Goal: Entertainment & Leisure: Consume media (video, audio)

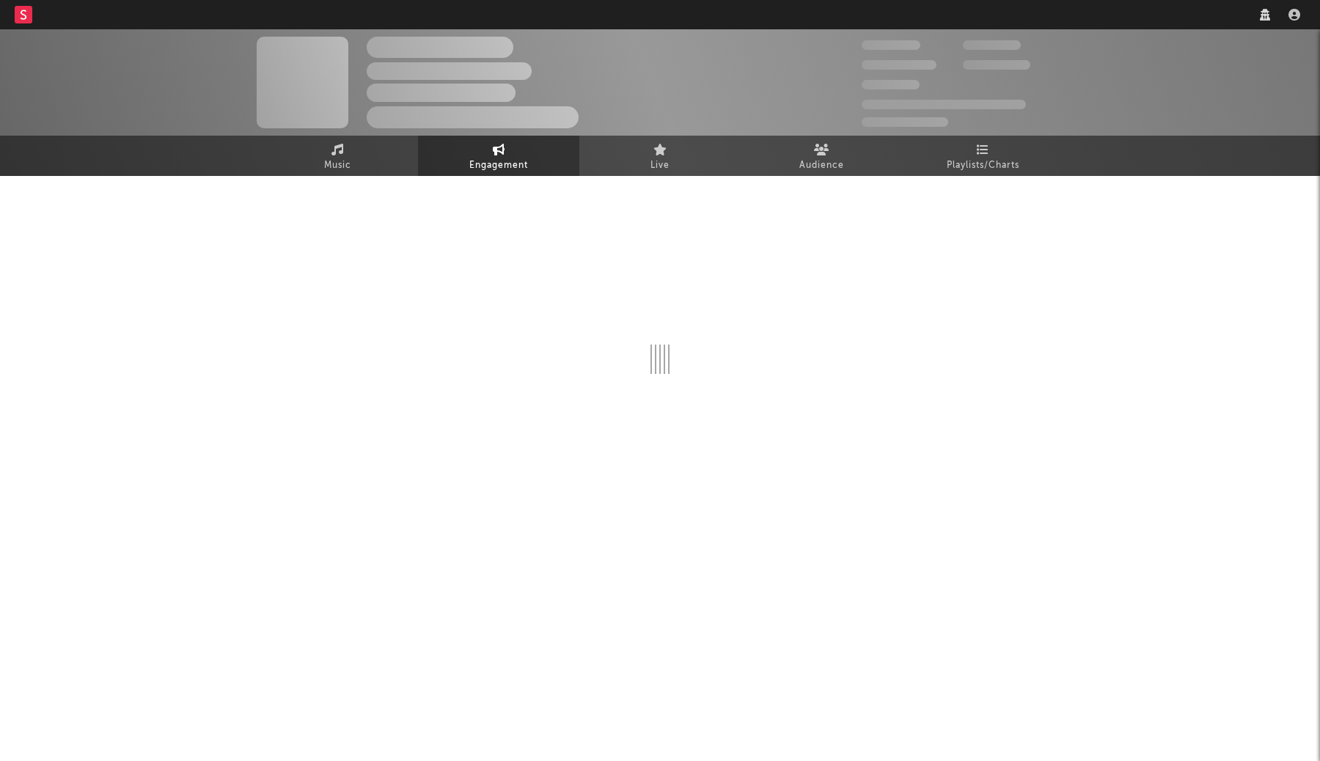
select select "1w"
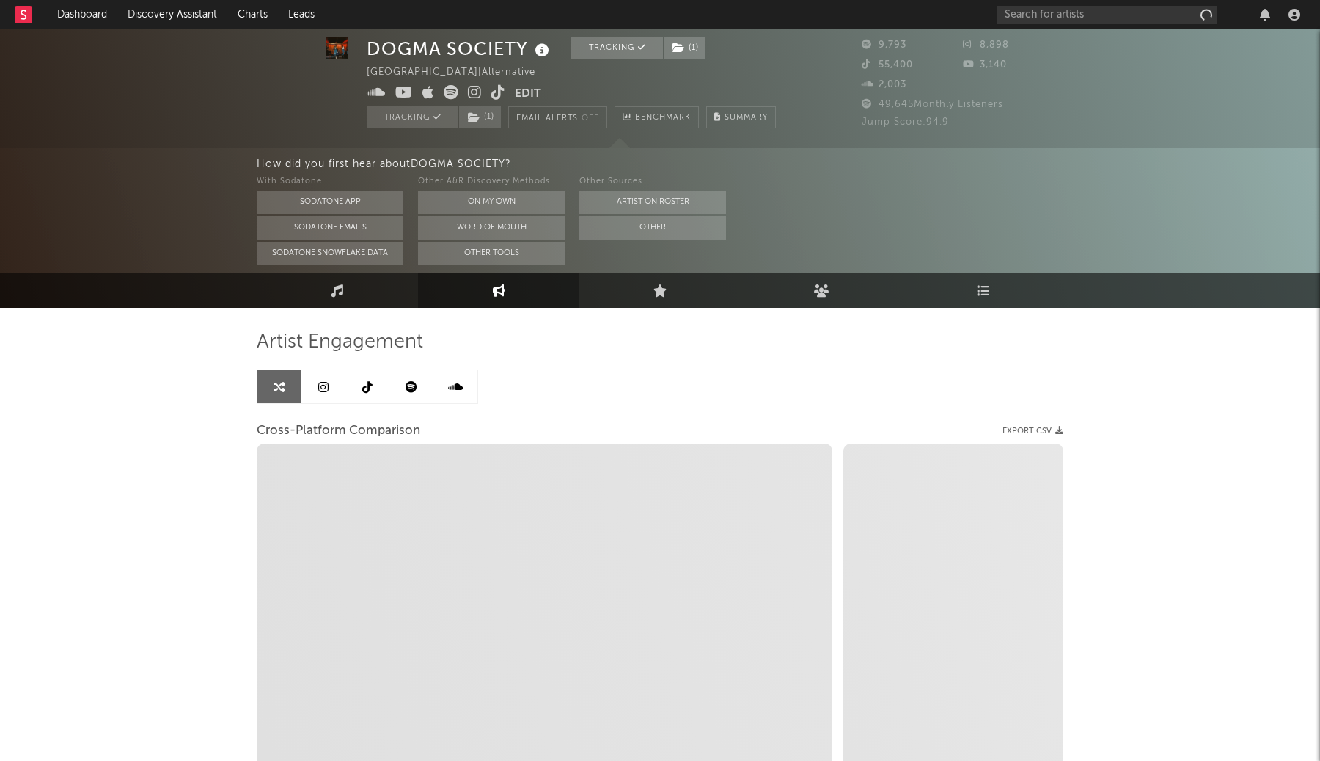
scroll to position [170, 0]
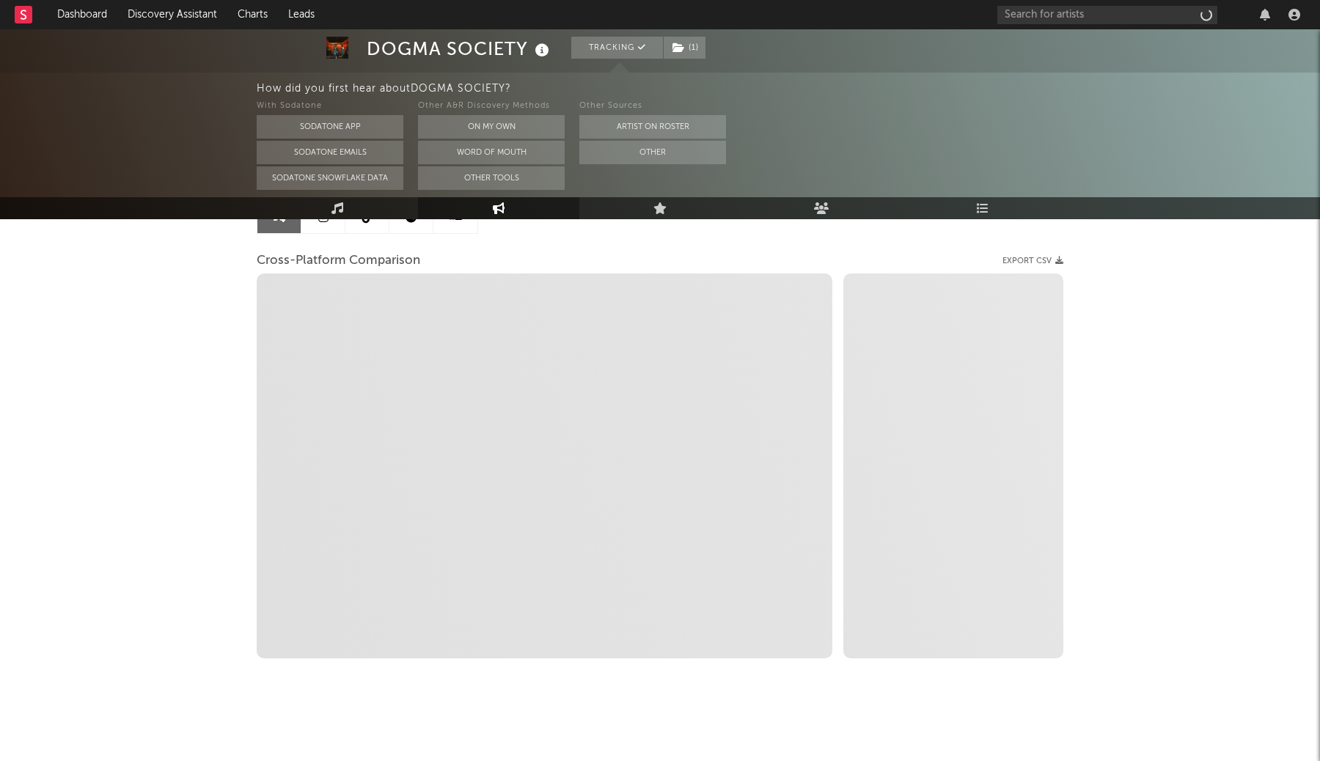
select select "1m"
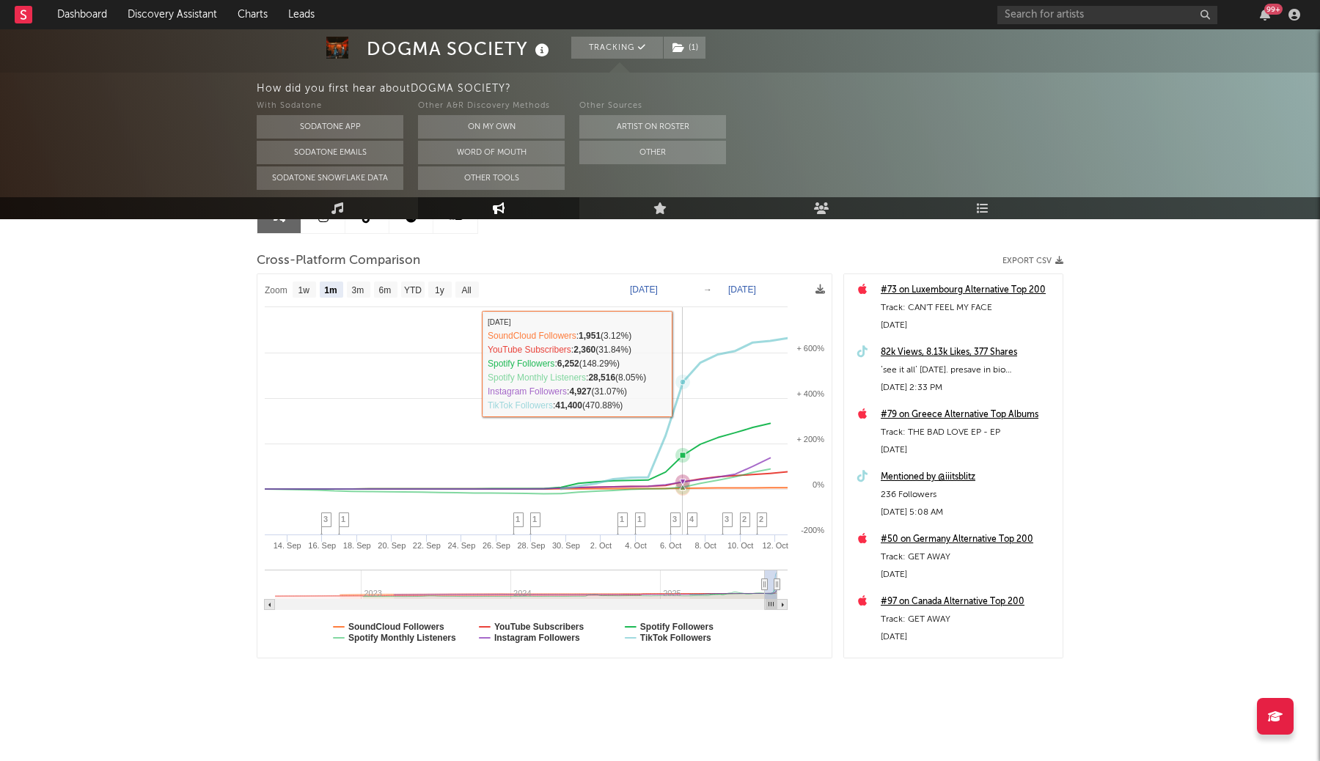
select select "1m"
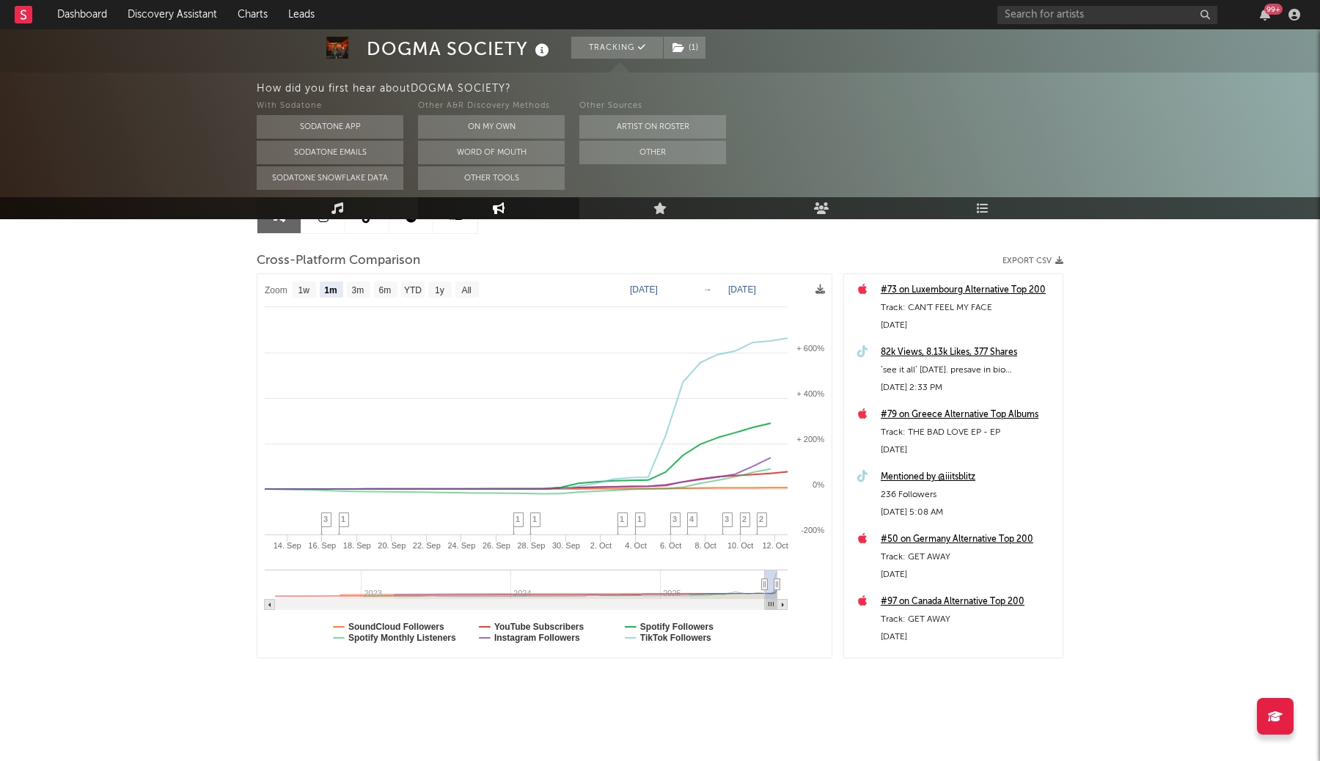
click at [355, 210] on link "Music" at bounding box center [337, 208] width 161 height 22
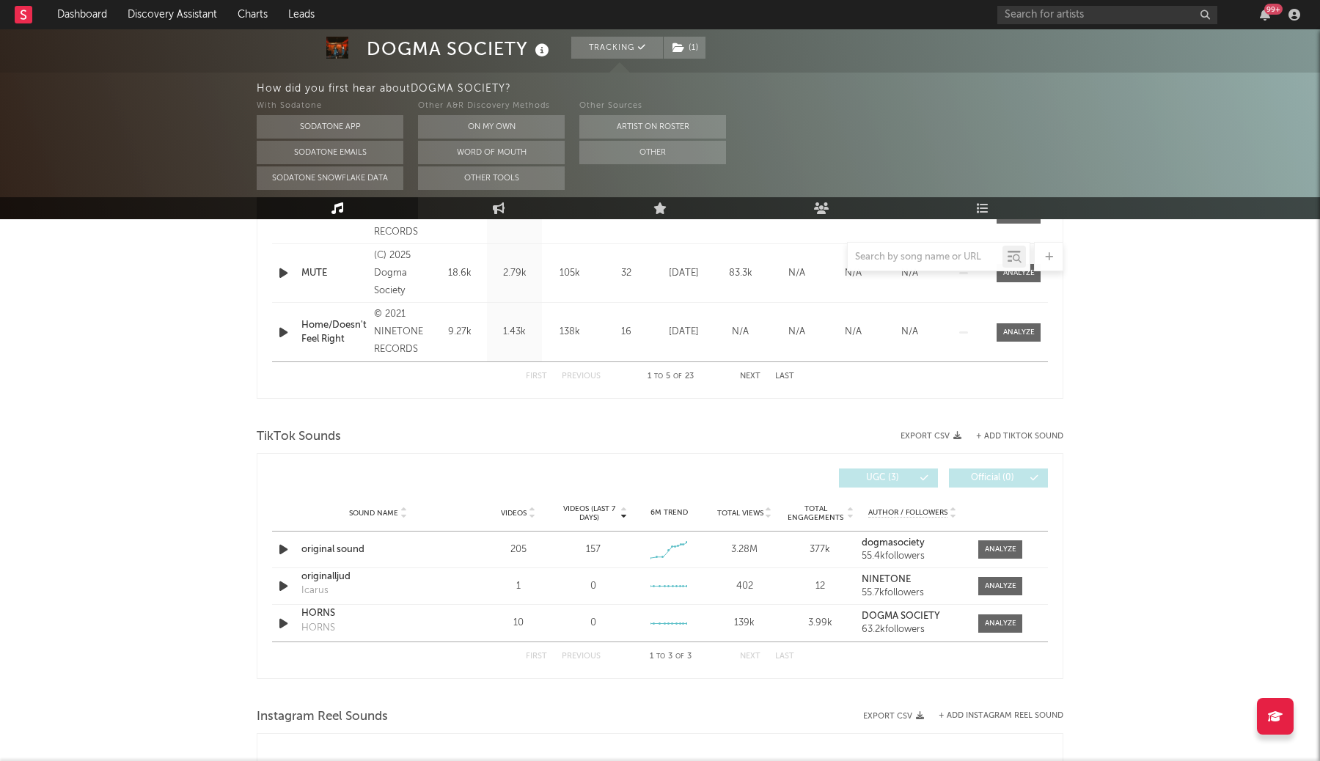
select select "6m"
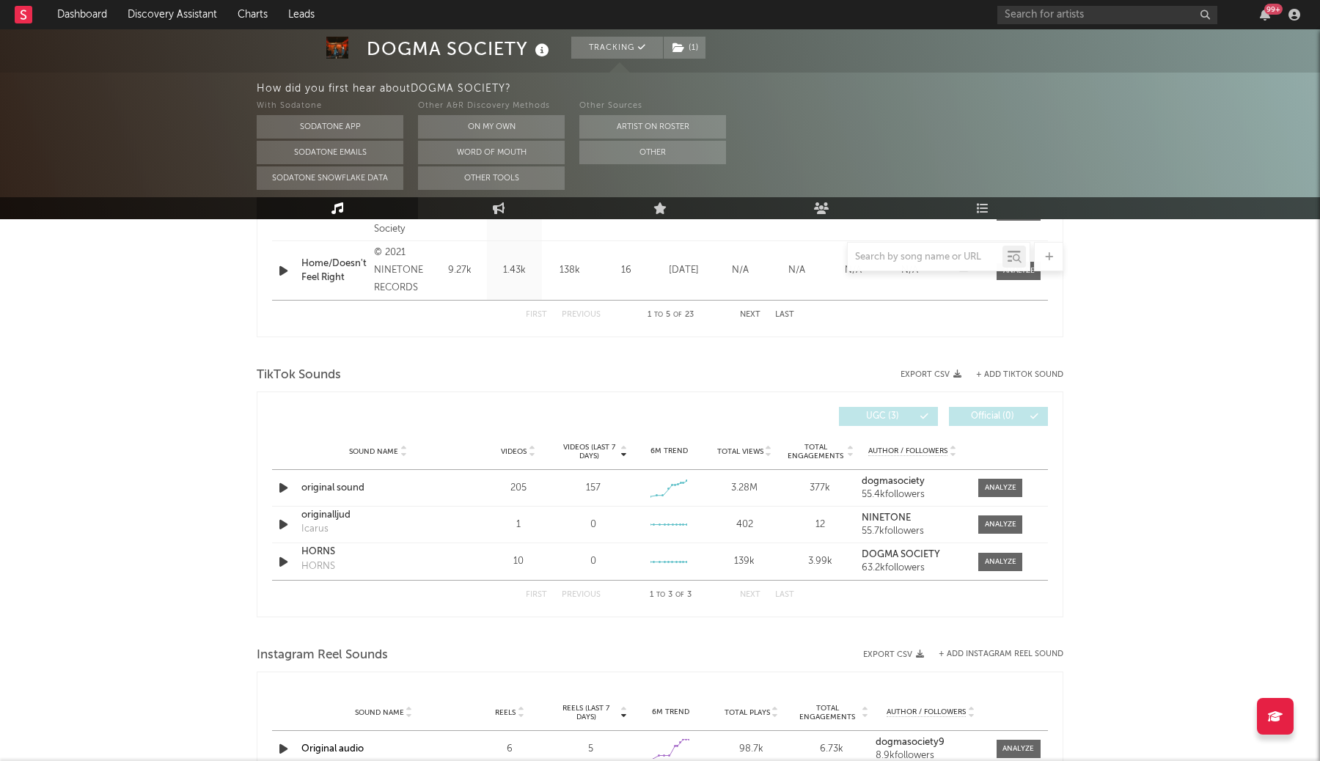
scroll to position [860, 0]
click at [280, 485] on icon "button" at bounding box center [283, 486] width 15 height 18
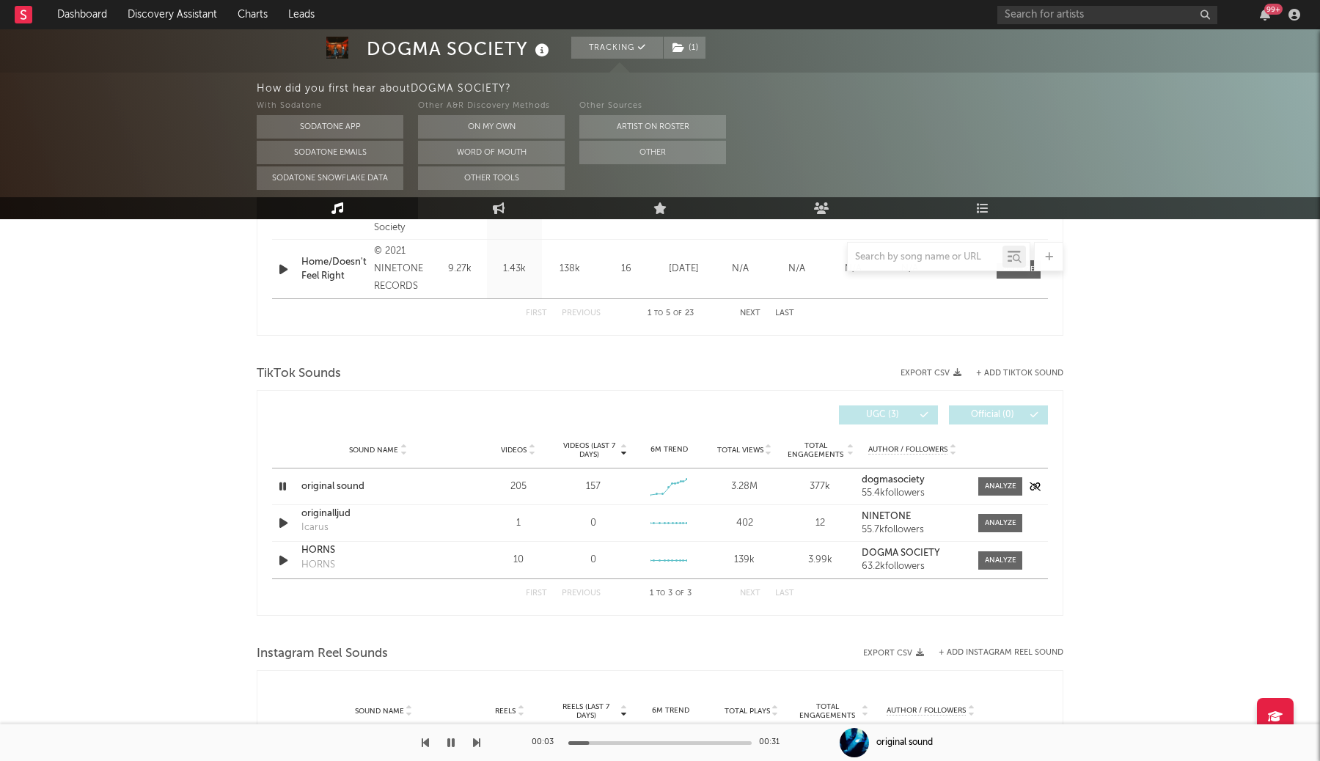
click at [280, 485] on icon "button" at bounding box center [283, 486] width 14 height 18
